Goal: Task Accomplishment & Management: Complete application form

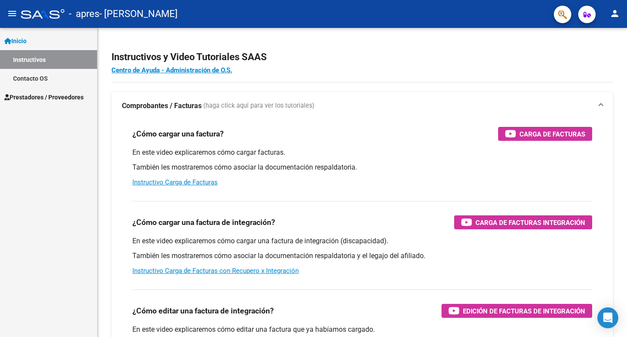
click at [27, 38] on span "Inicio" at bounding box center [15, 41] width 22 height 10
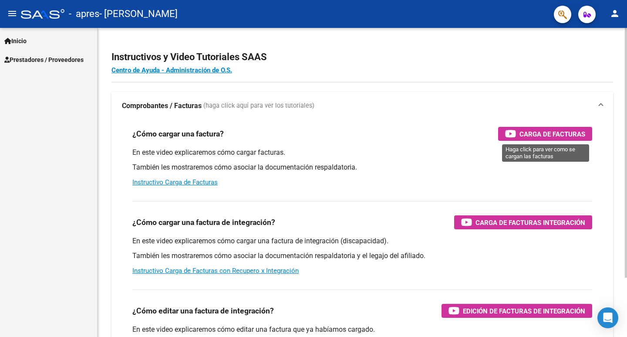
click at [503, 131] on button "Carga de Facturas" at bounding box center [545, 134] width 94 height 14
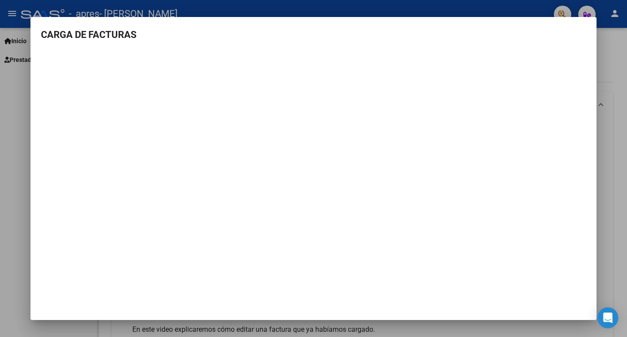
click at [597, 58] on div at bounding box center [313, 168] width 627 height 337
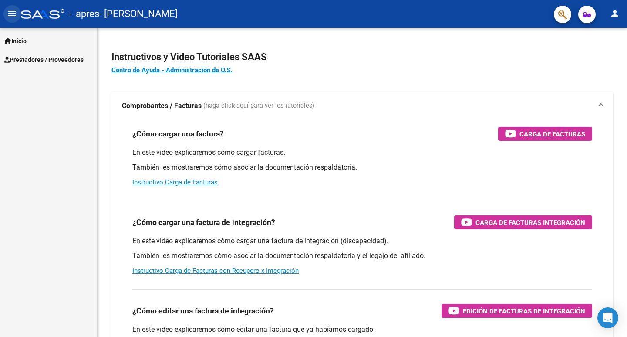
click at [11, 17] on mat-icon "menu" at bounding box center [12, 13] width 10 height 10
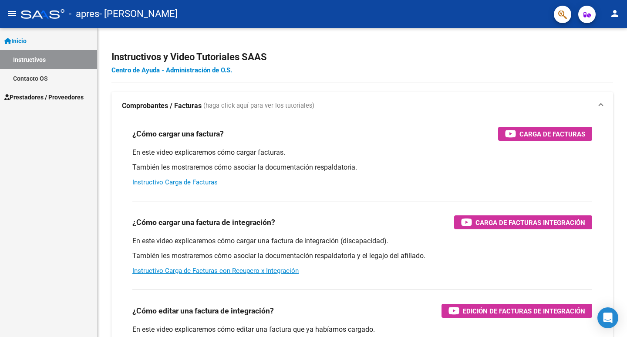
click at [47, 97] on span "Prestadores / Proveedores" at bounding box center [43, 97] width 79 height 10
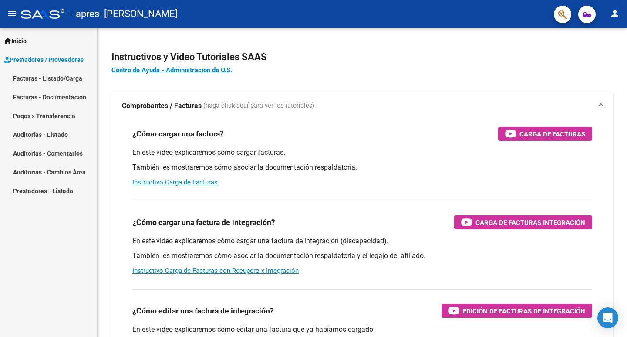
click at [60, 78] on link "Facturas - Listado/Carga" at bounding box center [48, 78] width 97 height 19
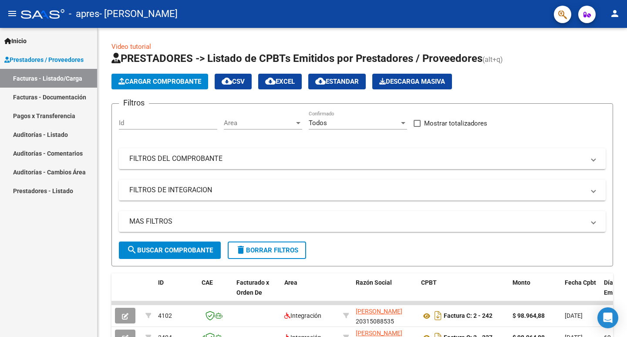
click at [50, 94] on link "Facturas - Documentación" at bounding box center [48, 97] width 97 height 19
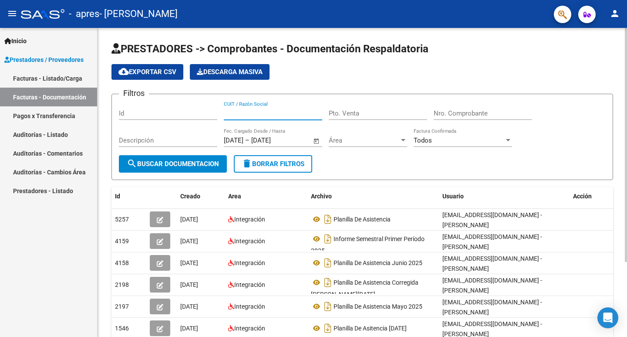
click at [281, 111] on input "CUIT / Razón Social" at bounding box center [273, 113] width 98 height 8
click at [169, 111] on input "Id" at bounding box center [168, 113] width 98 height 8
click at [172, 74] on span "cloud_download Exportar CSV" at bounding box center [147, 72] width 58 height 8
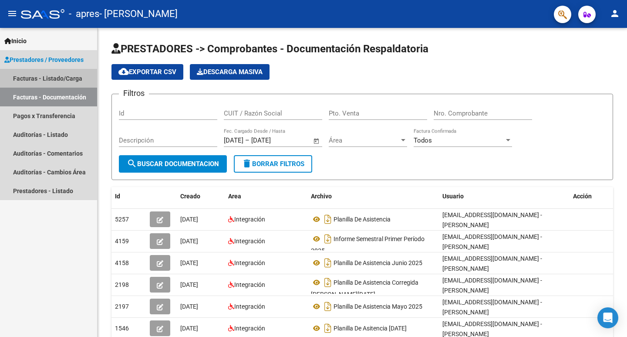
click at [67, 73] on link "Facturas - Listado/Carga" at bounding box center [48, 78] width 97 height 19
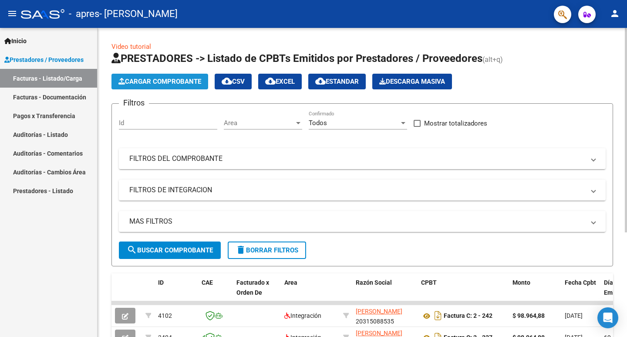
click at [177, 79] on span "Cargar Comprobante" at bounding box center [159, 82] width 83 height 8
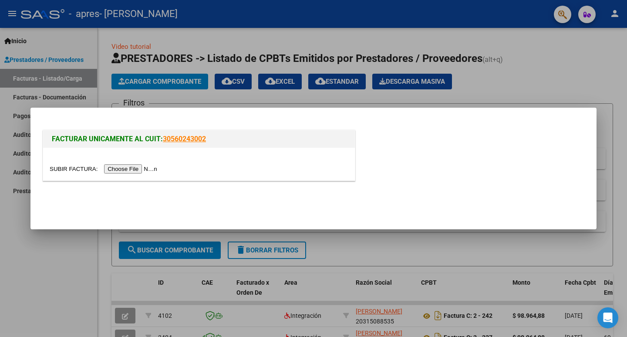
click at [154, 170] on input "file" at bounding box center [105, 168] width 110 height 9
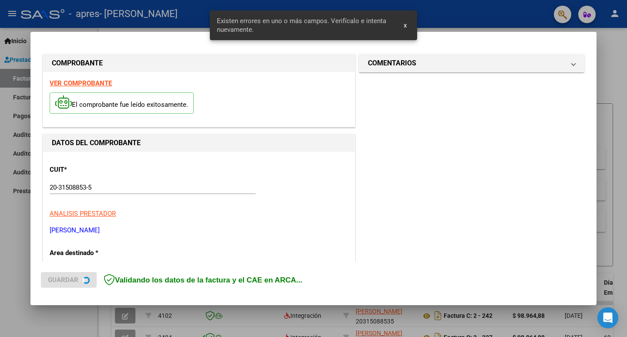
scroll to position [178, 0]
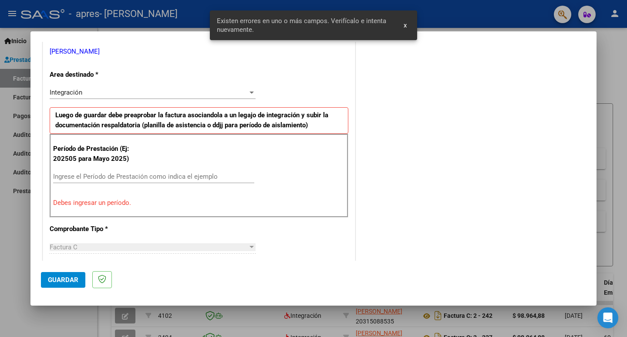
click at [100, 177] on input "Ingrese el Período de Prestación como indica el ejemplo" at bounding box center [153, 176] width 201 height 8
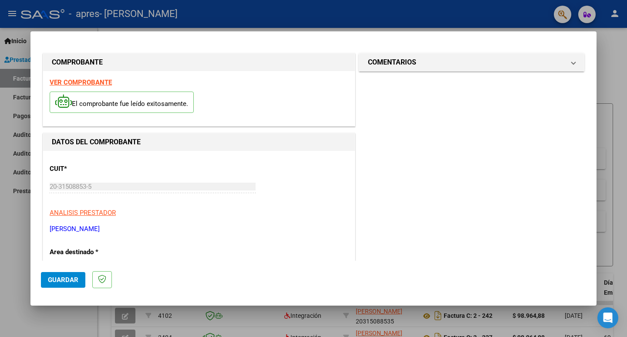
scroll to position [0, 0]
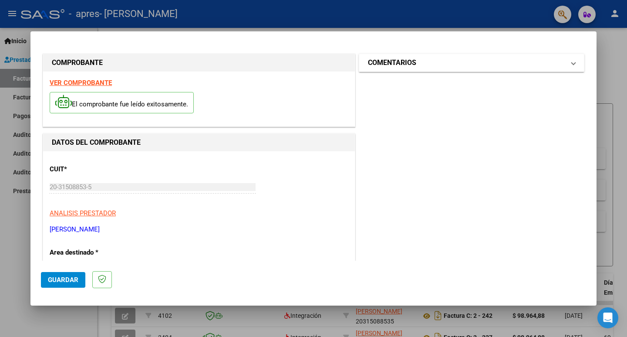
type input "202508"
click at [562, 67] on span "COMENTARIOS" at bounding box center [470, 62] width 204 height 10
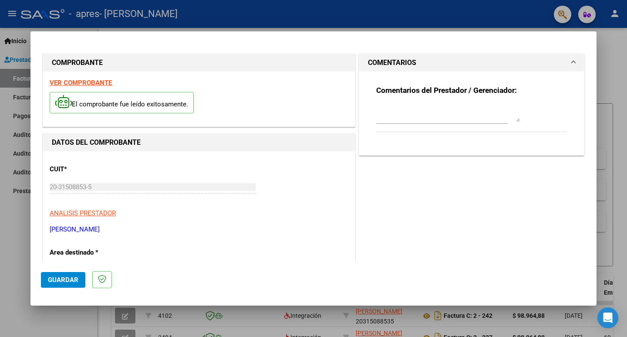
click at [562, 67] on span "COMENTARIOS" at bounding box center [470, 62] width 204 height 10
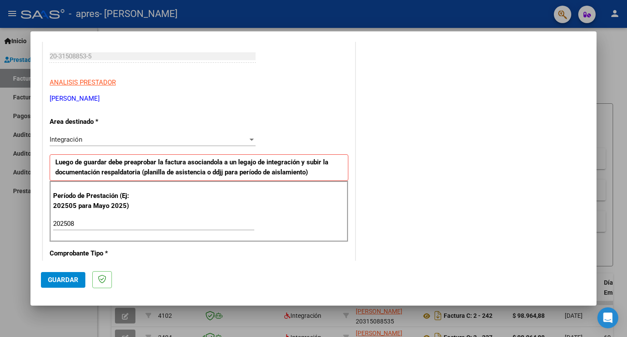
scroll to position [348, 0]
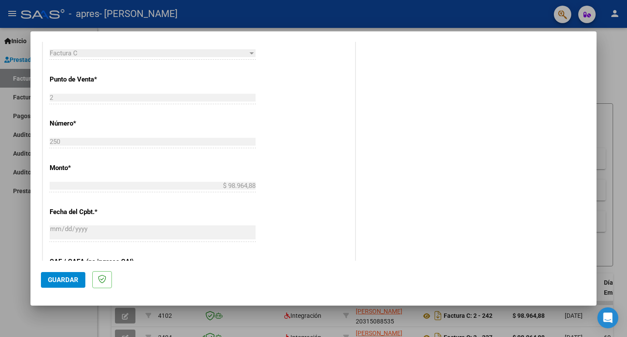
click at [73, 276] on span "Guardar" at bounding box center [63, 280] width 30 height 8
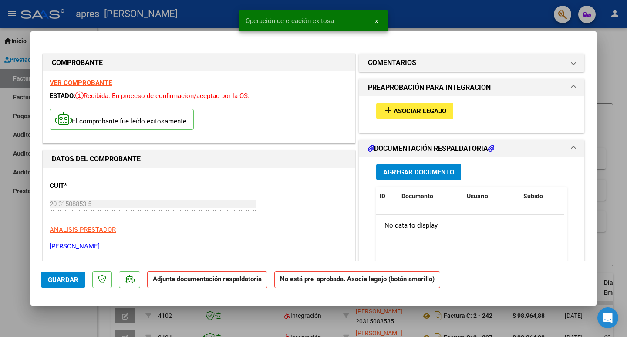
click at [423, 114] on span "Asociar Legajo" at bounding box center [420, 111] width 53 height 8
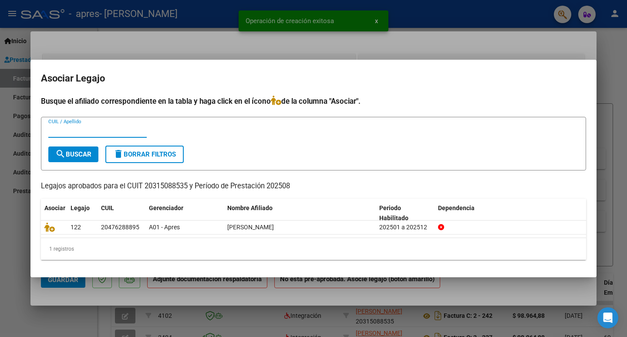
click at [105, 133] on input "CUIL / Apellido" at bounding box center [97, 131] width 98 height 8
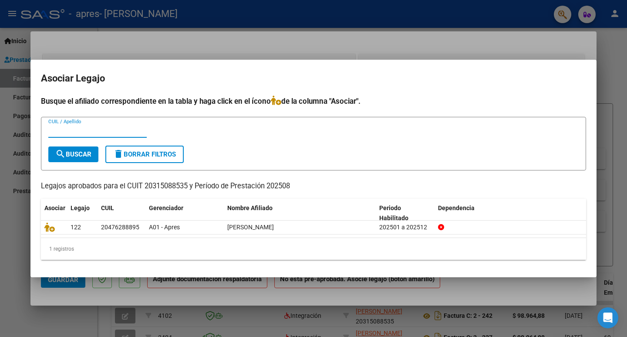
click at [100, 132] on input "CUIL / Apellido" at bounding box center [97, 131] width 98 height 8
click at [245, 139] on div "[PERSON_NAME] CUIL / Apellido" at bounding box center [313, 134] width 530 height 21
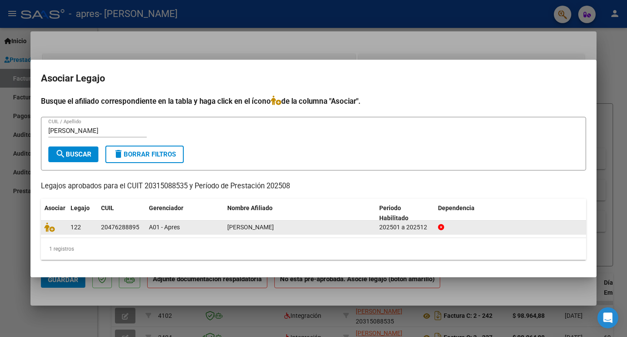
click at [218, 229] on div "A01 - Apres" at bounding box center [184, 227] width 71 height 10
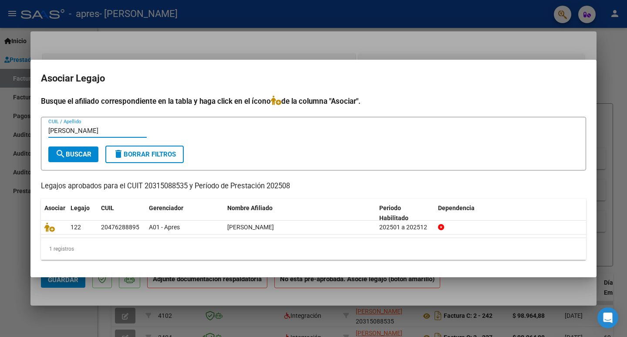
click at [108, 132] on input "[PERSON_NAME]" at bounding box center [97, 131] width 98 height 8
type input "l"
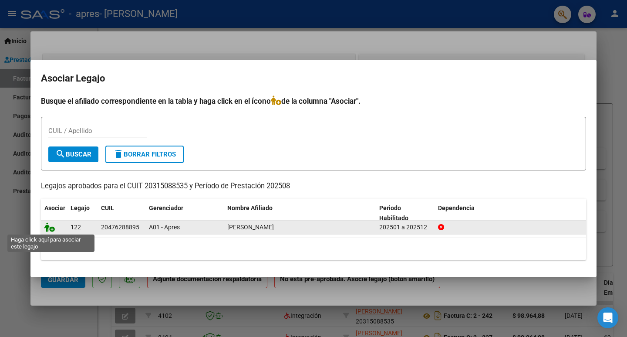
click at [52, 225] on icon at bounding box center [49, 227] width 10 height 10
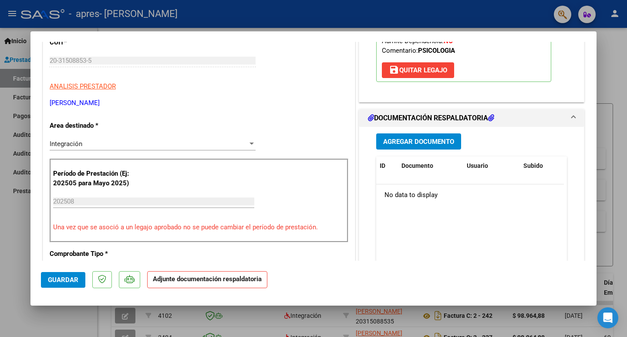
scroll to position [131, 0]
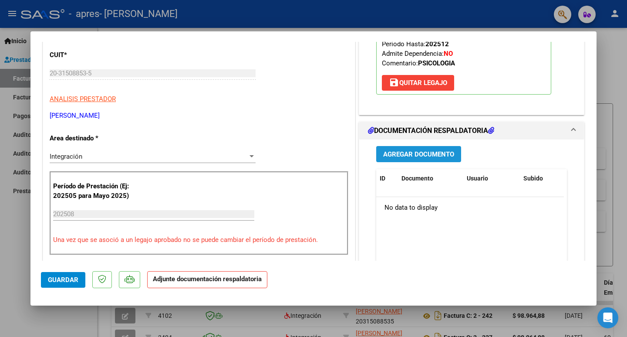
click at [421, 155] on span "Agregar Documento" at bounding box center [418, 154] width 71 height 8
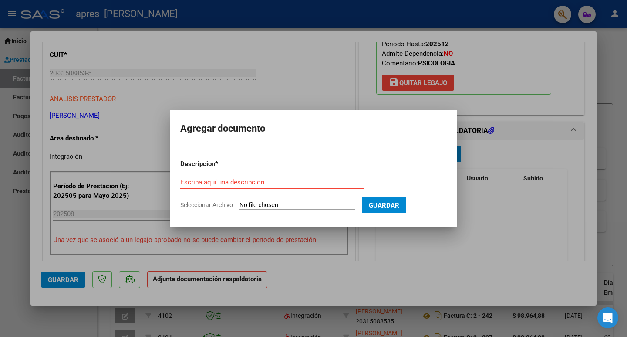
click at [319, 182] on input "Escriba aquí una descripcion" at bounding box center [272, 182] width 184 height 8
click at [399, 206] on span "Guardar" at bounding box center [384, 205] width 30 height 8
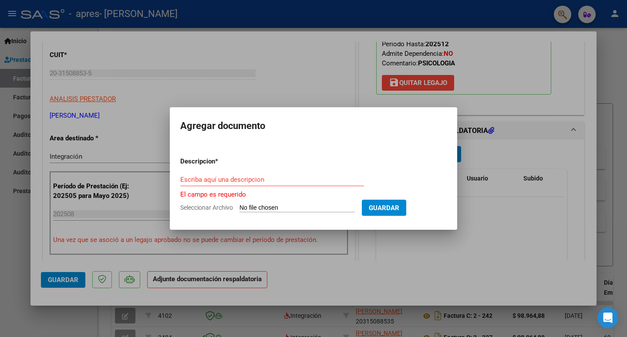
click at [259, 205] on input "Seleccionar Archivo" at bounding box center [297, 208] width 115 height 8
type input "C:\fakepath\Apres - [DATE].pdf"
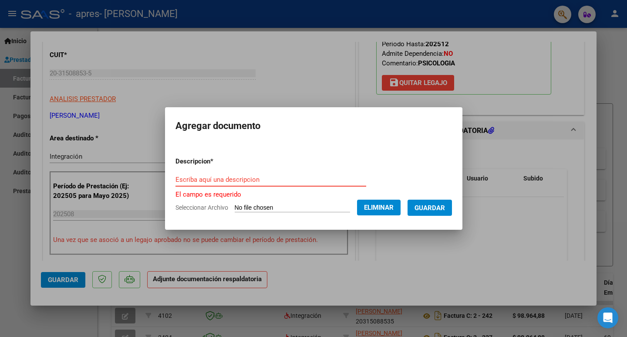
click at [213, 178] on input "Escriba aquí una descripcion" at bounding box center [270, 179] width 191 height 8
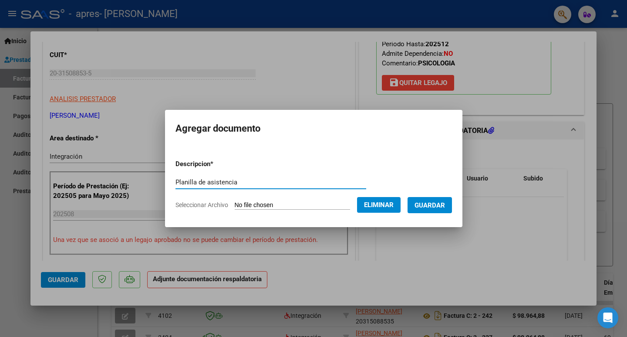
type input "Planilla de asistencia"
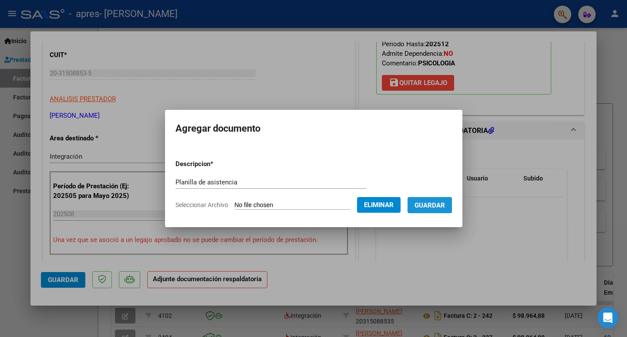
click at [445, 207] on span "Guardar" at bounding box center [430, 205] width 30 height 8
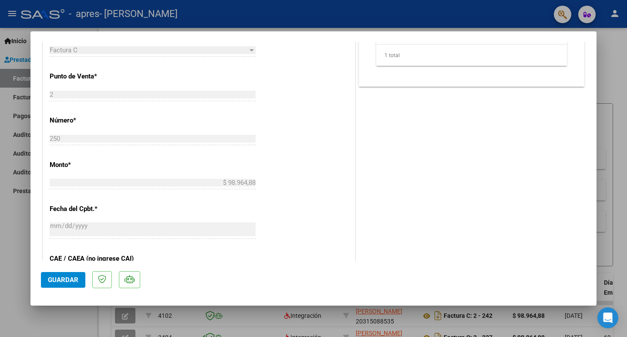
scroll to position [435, 0]
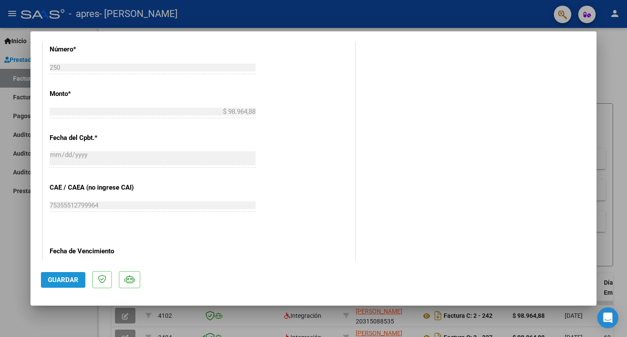
click at [67, 277] on span "Guardar" at bounding box center [63, 280] width 30 height 8
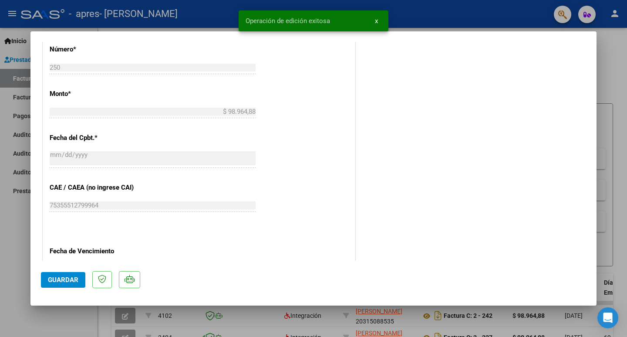
click at [611, 56] on div at bounding box center [313, 168] width 627 height 337
type input "$ 0,00"
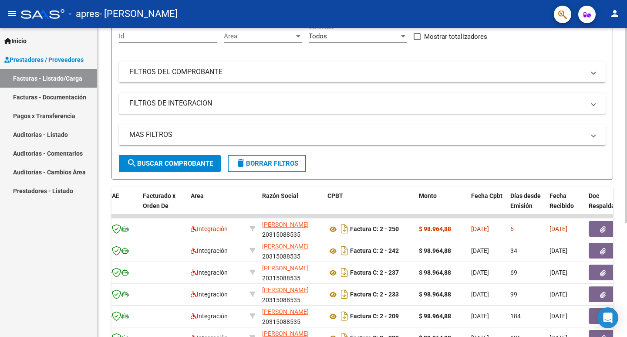
scroll to position [87, 0]
